Goal: Check status: Check status

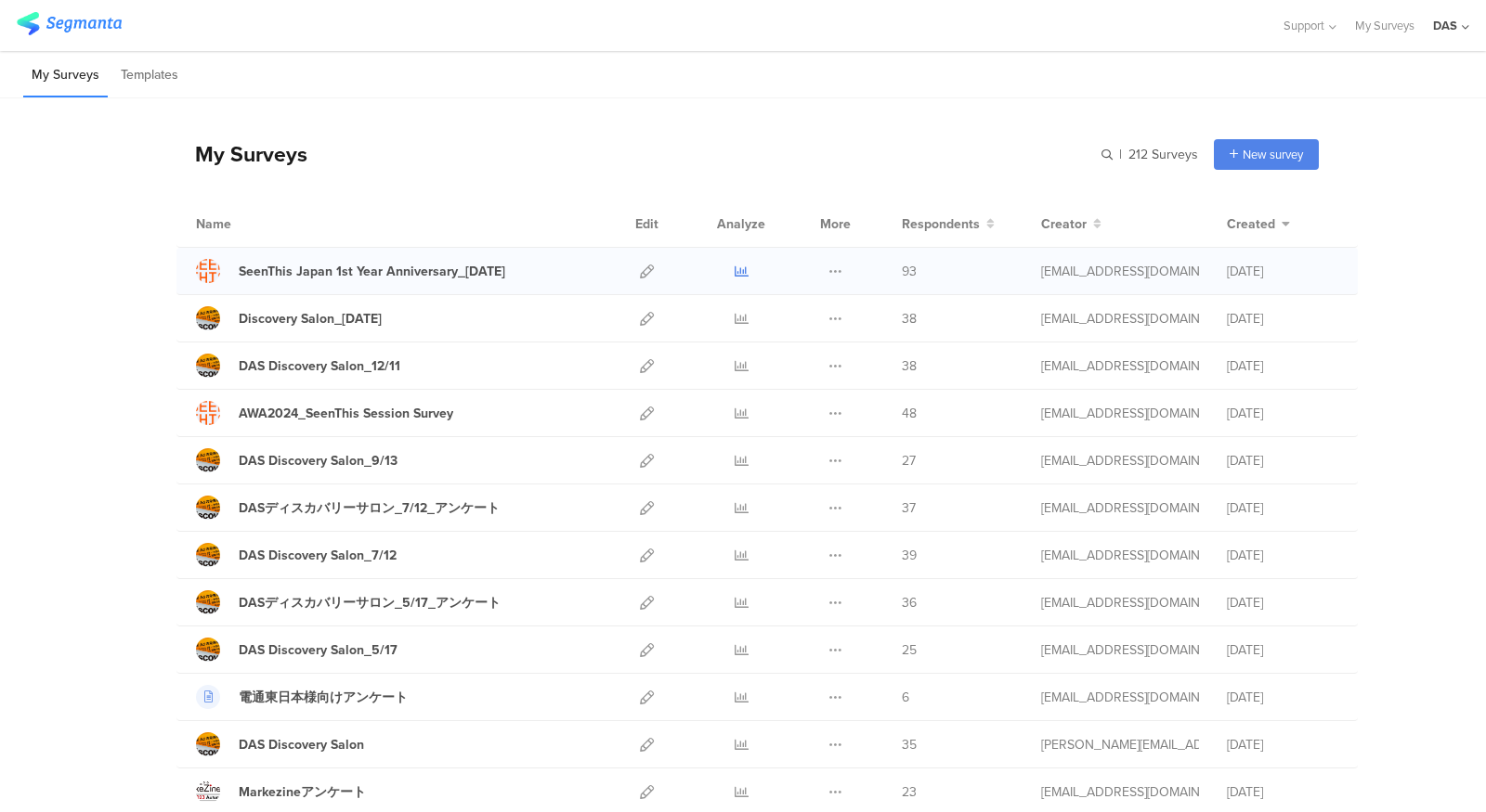
click at [742, 272] on icon at bounding box center [741, 272] width 14 height 14
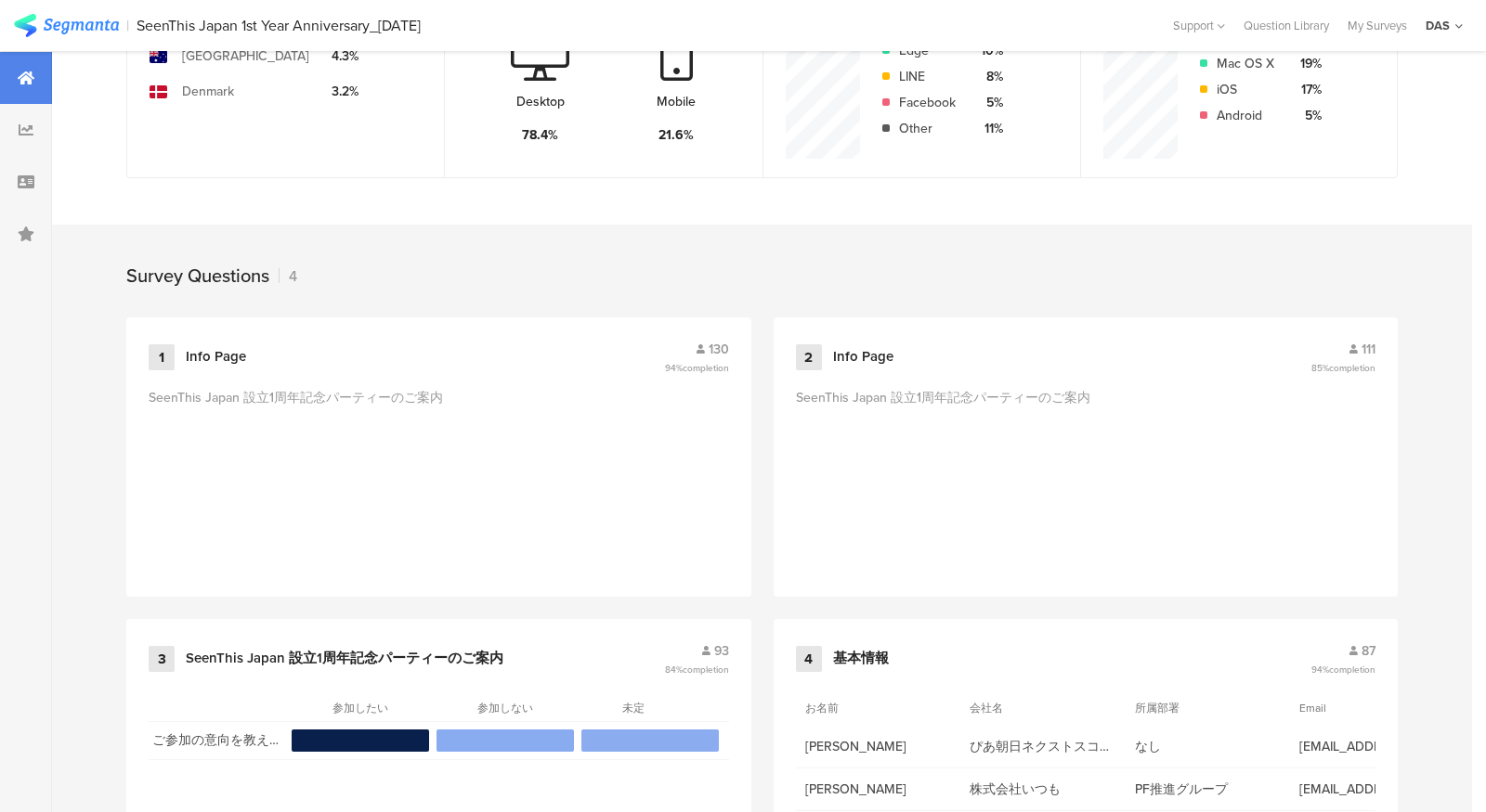
scroll to position [699, 0]
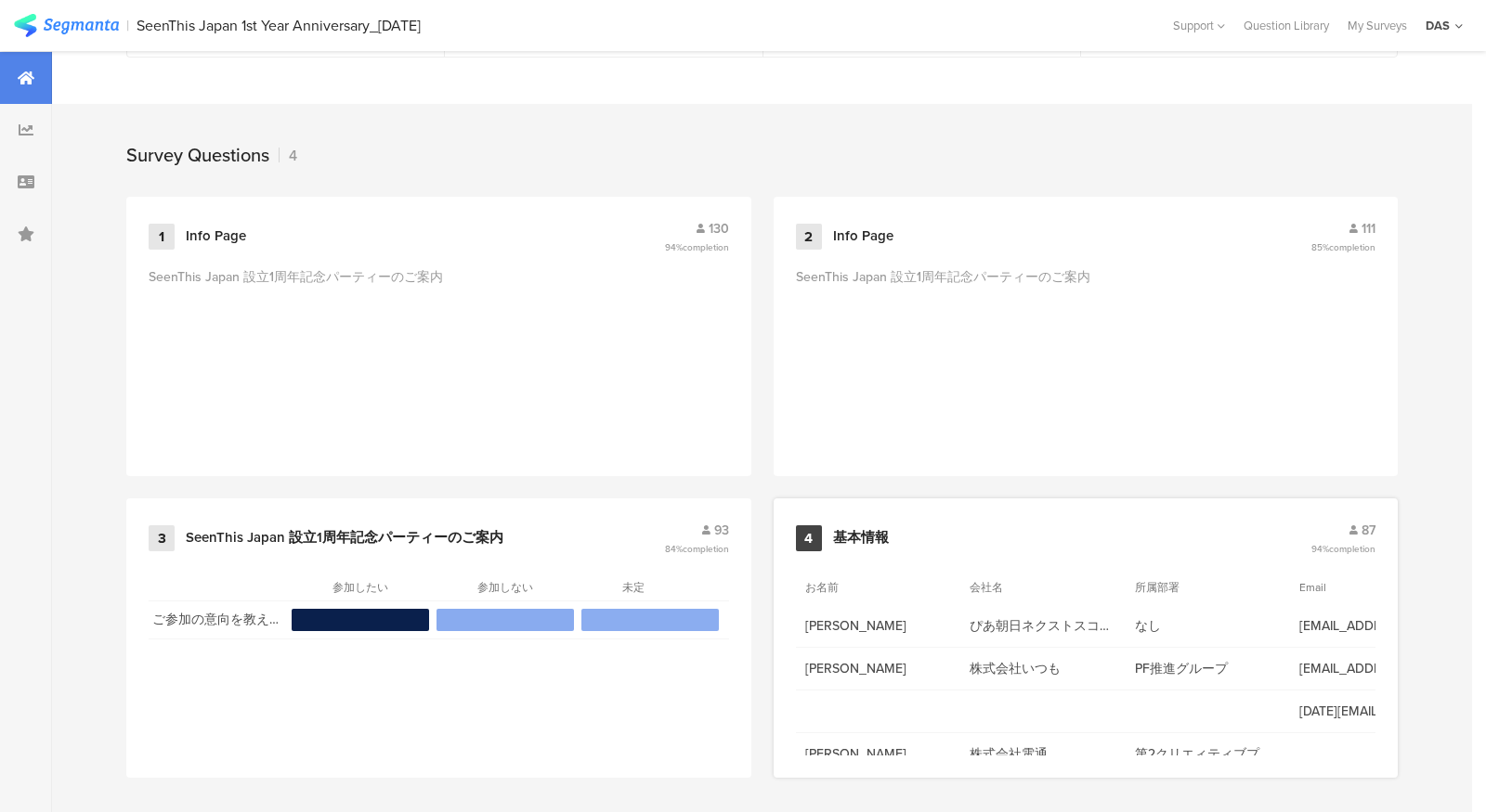
click at [817, 526] on div "4" at bounding box center [809, 538] width 26 height 26
